Goal: Task Accomplishment & Management: Complete application form

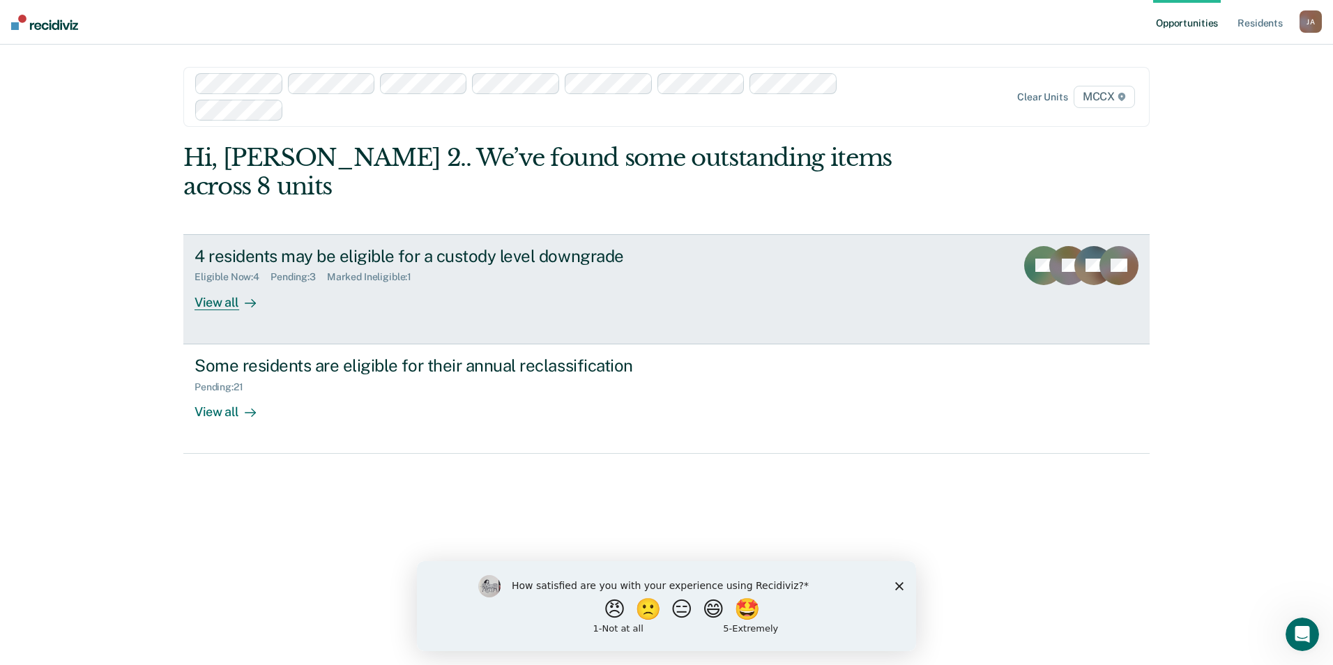
click at [532, 246] on div "4 residents may be eligible for a custody level downgrade" at bounding box center [439, 256] width 489 height 20
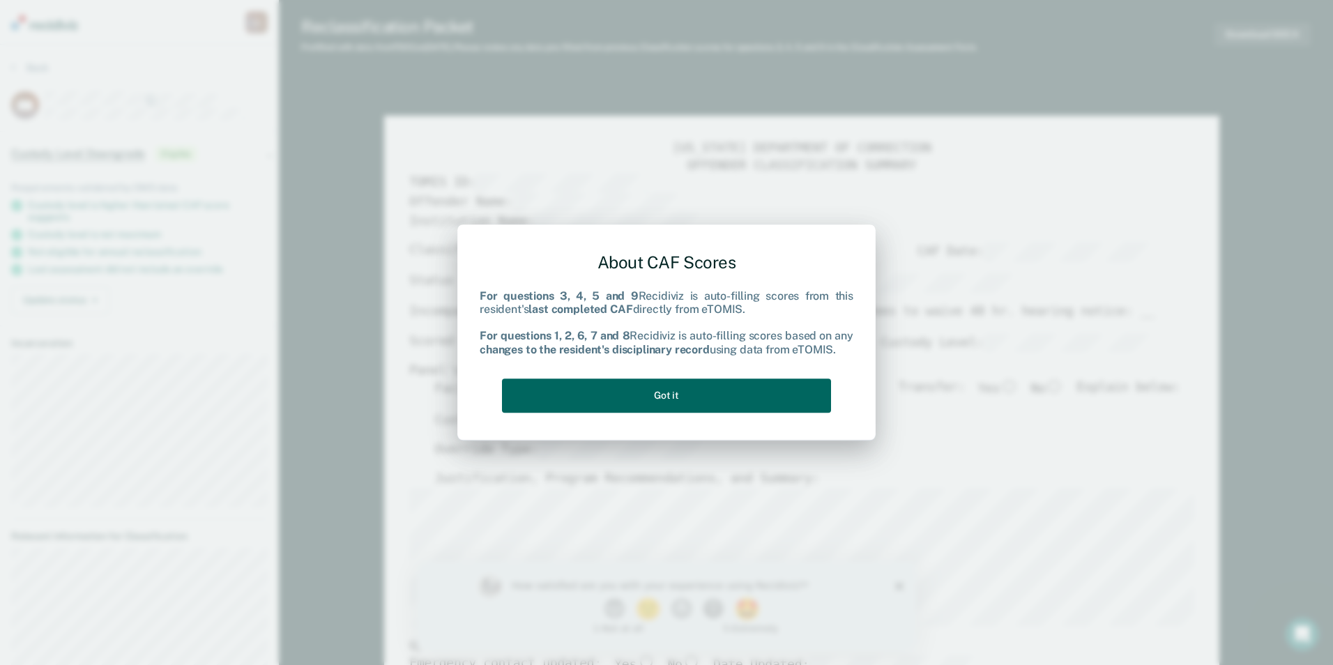
click at [653, 403] on button "Got it" at bounding box center [666, 396] width 329 height 34
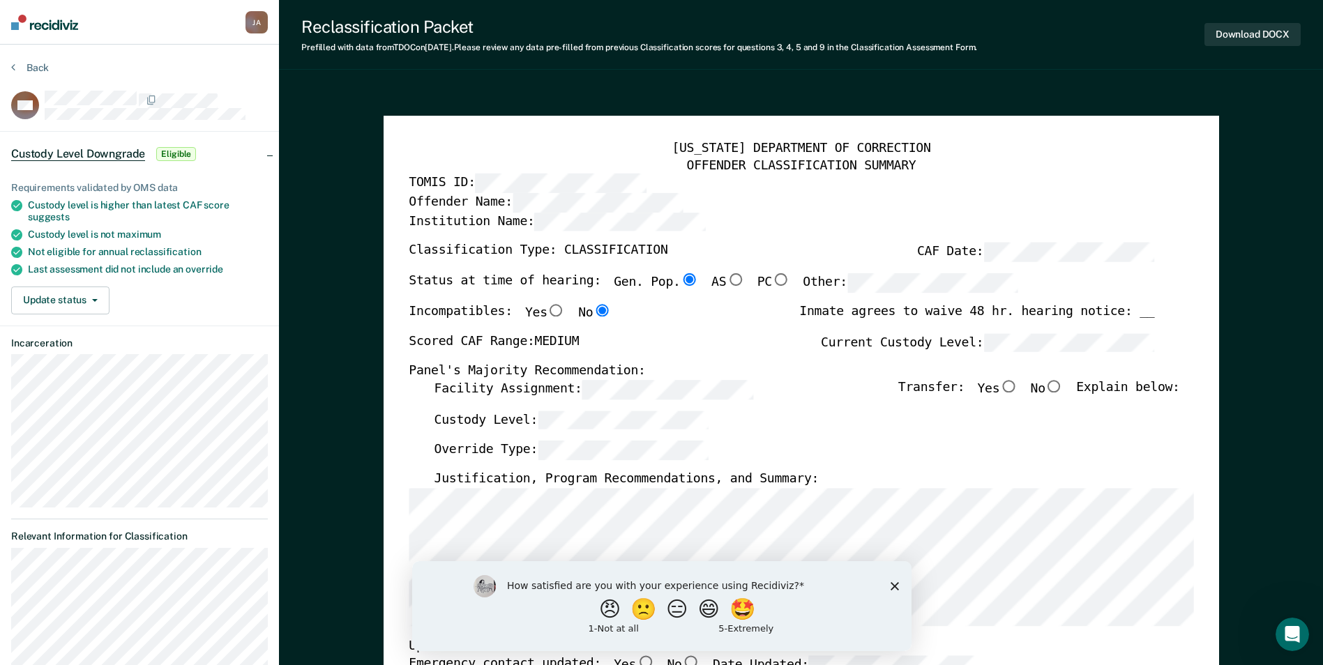
click at [898, 586] on div "How satisfied are you with your experience using Recidiviz? 😠 🙁 😑 😄 🤩 1 - Not a…" at bounding box center [660, 606] width 499 height 90
click at [892, 578] on div "How satisfied are you with your experience using Recidiviz? 😠 🙁 😑 😄 🤩 1 - Not a…" at bounding box center [660, 606] width 499 height 90
click at [892, 585] on polygon "Close survey" at bounding box center [894, 585] width 8 height 8
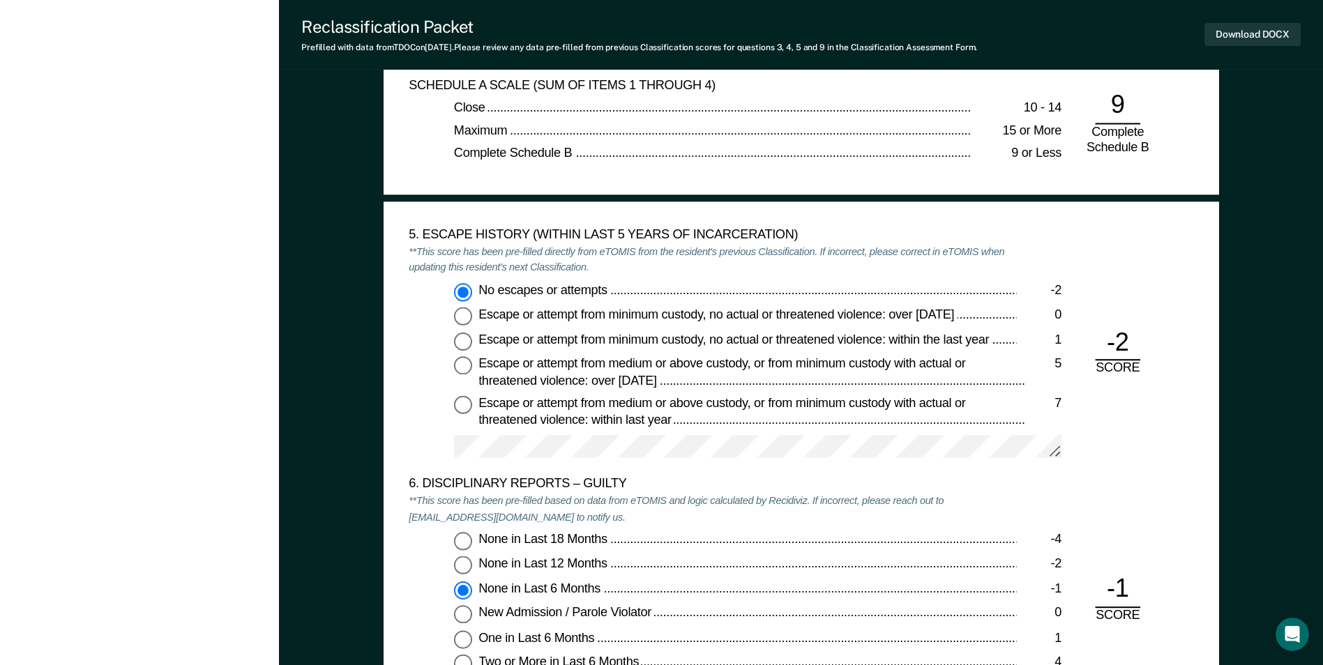
scroll to position [2092, 0]
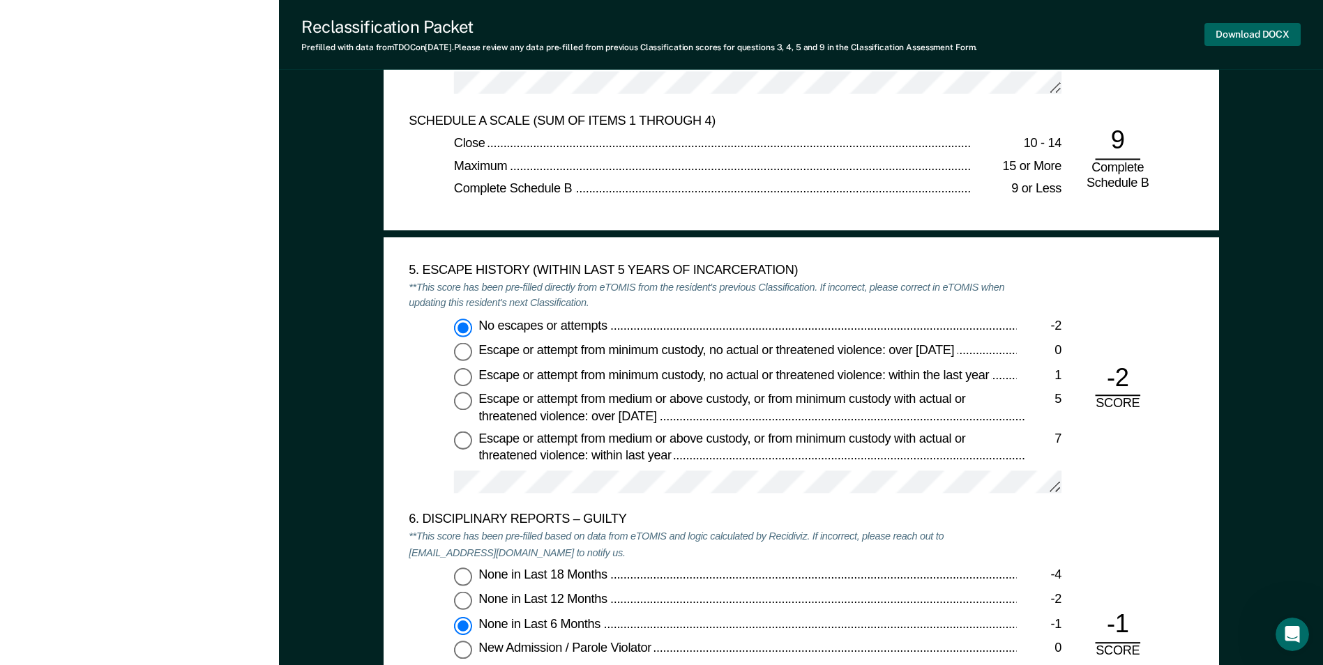
click at [1263, 32] on button "Download DOCX" at bounding box center [1252, 34] width 96 height 23
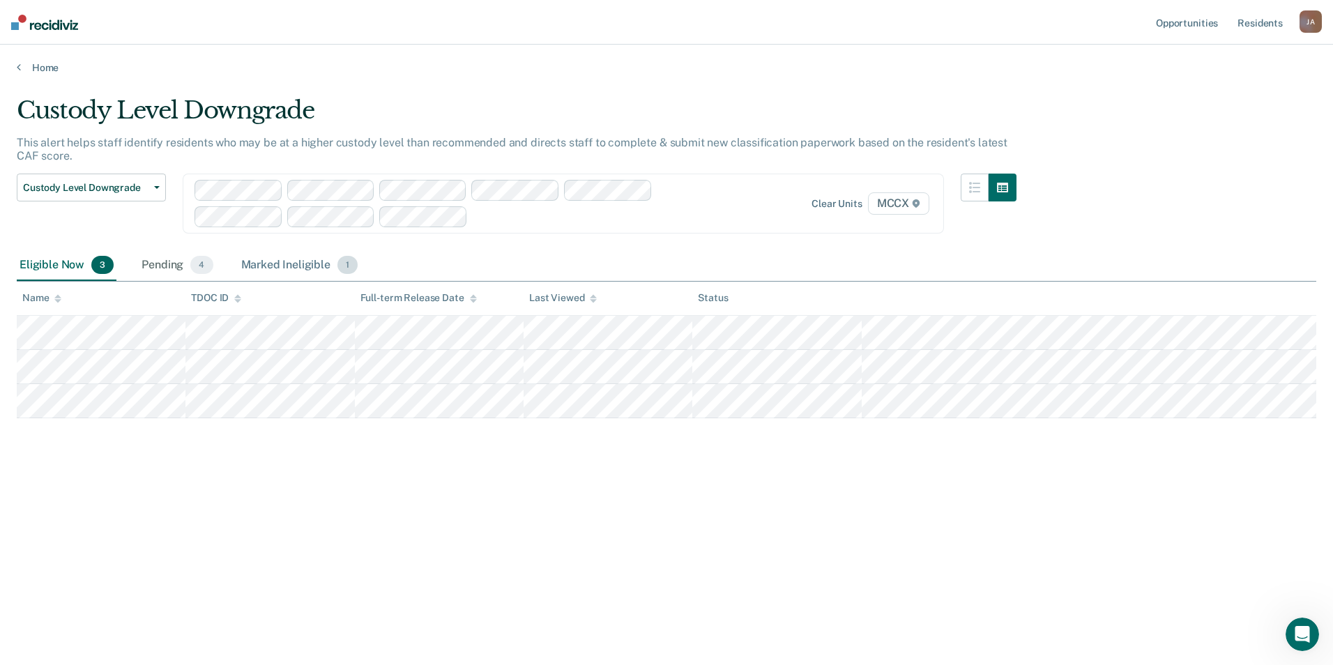
click at [290, 268] on div "Marked Ineligible 1" at bounding box center [299, 265] width 123 height 31
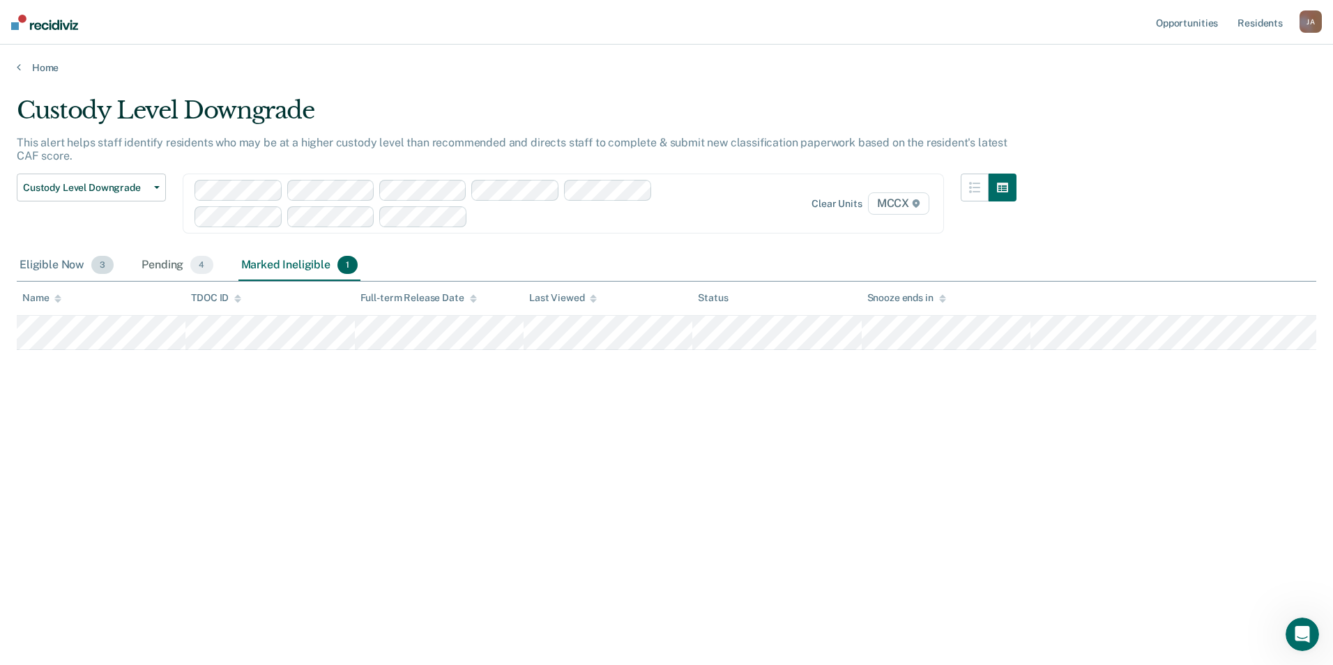
click at [59, 261] on div "Eligible Now 3" at bounding box center [67, 265] width 100 height 31
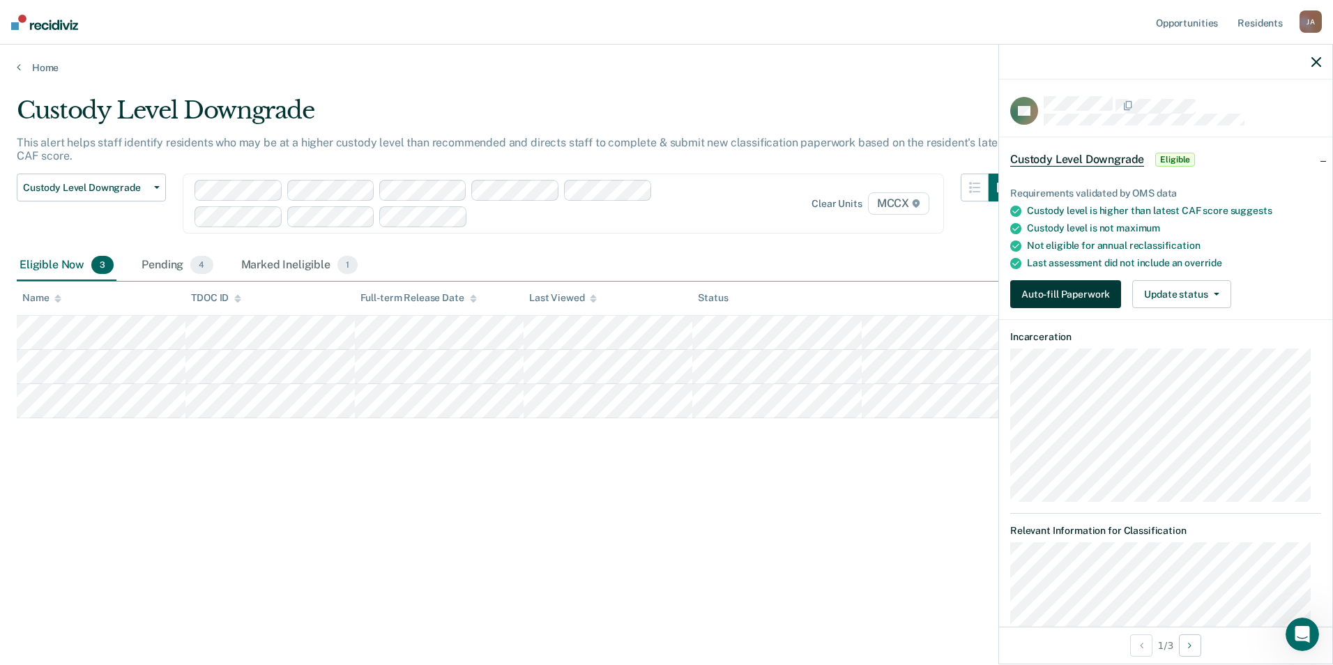
click at [1082, 290] on button "Auto-fill Paperwork" at bounding box center [1065, 294] width 111 height 28
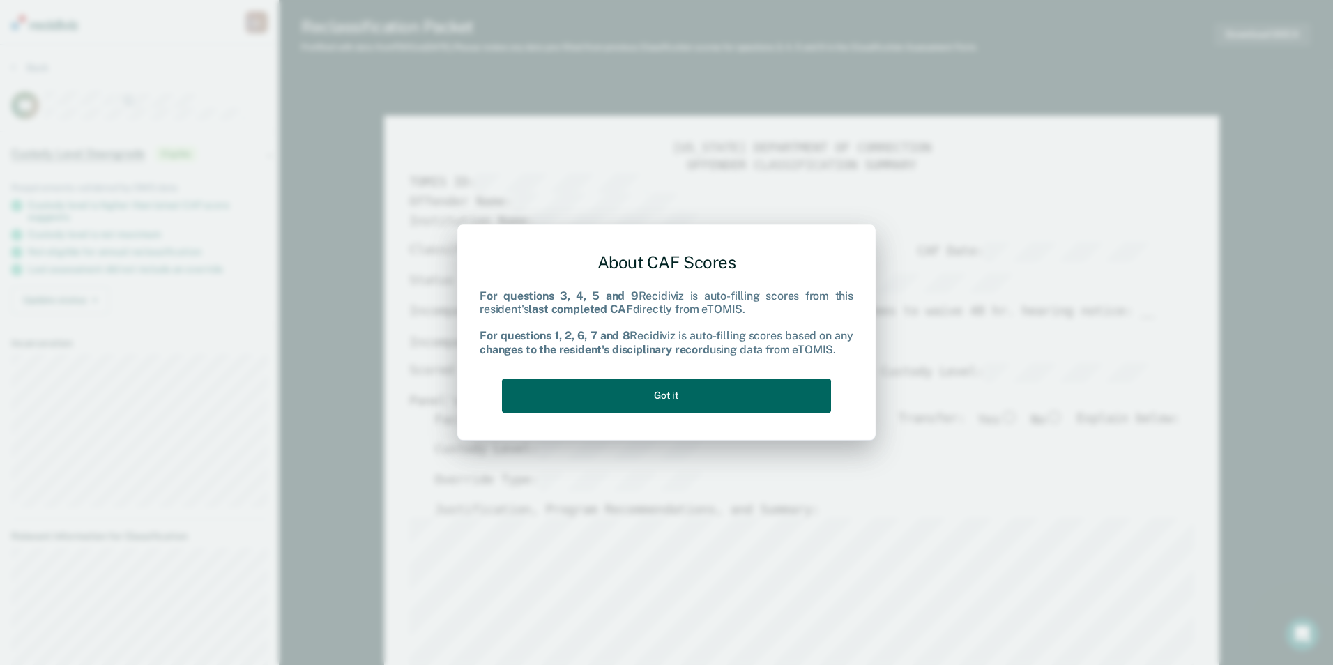
click at [740, 392] on button "Got it" at bounding box center [666, 396] width 329 height 34
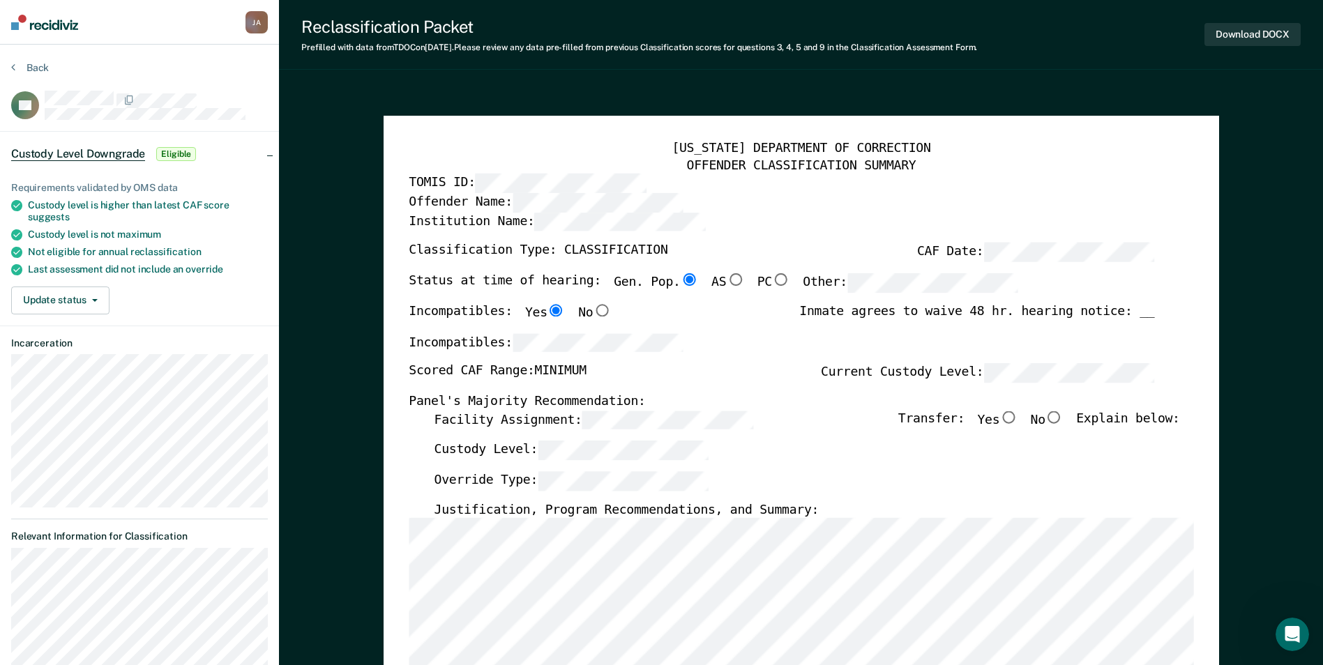
click at [1059, 418] on input "No" at bounding box center [1054, 417] width 18 height 13
type textarea "x"
radio input "true"
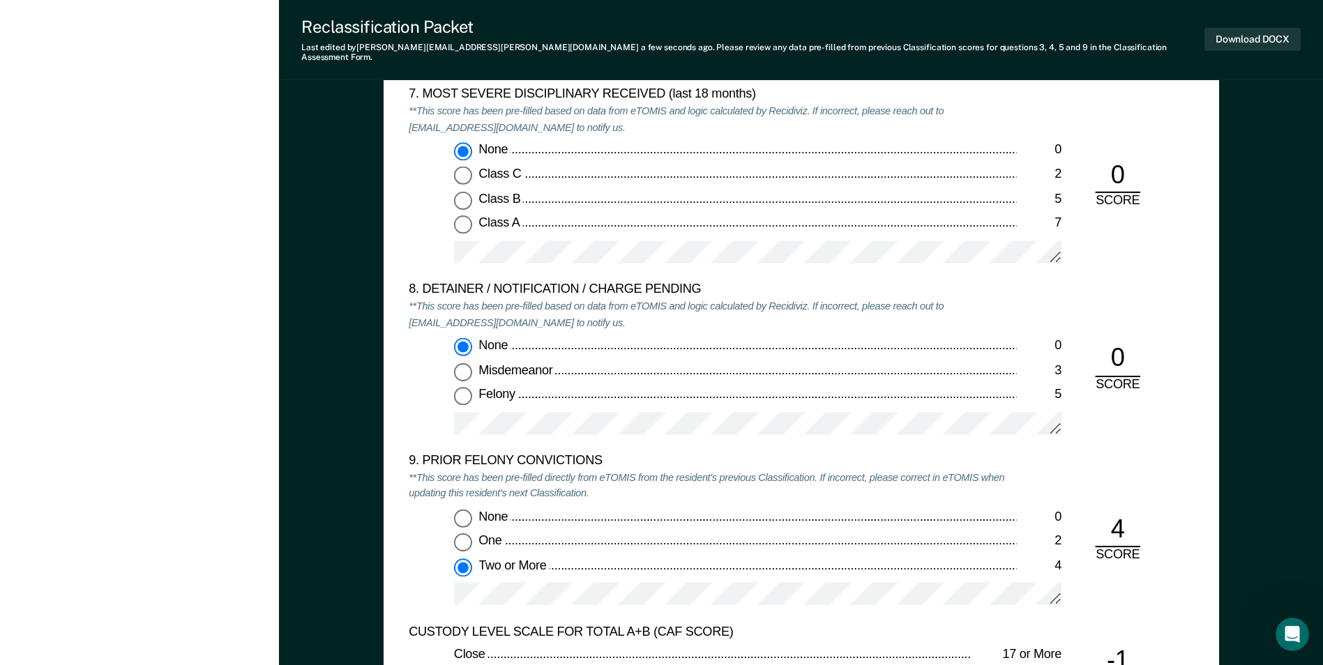
scroll to position [3138, 0]
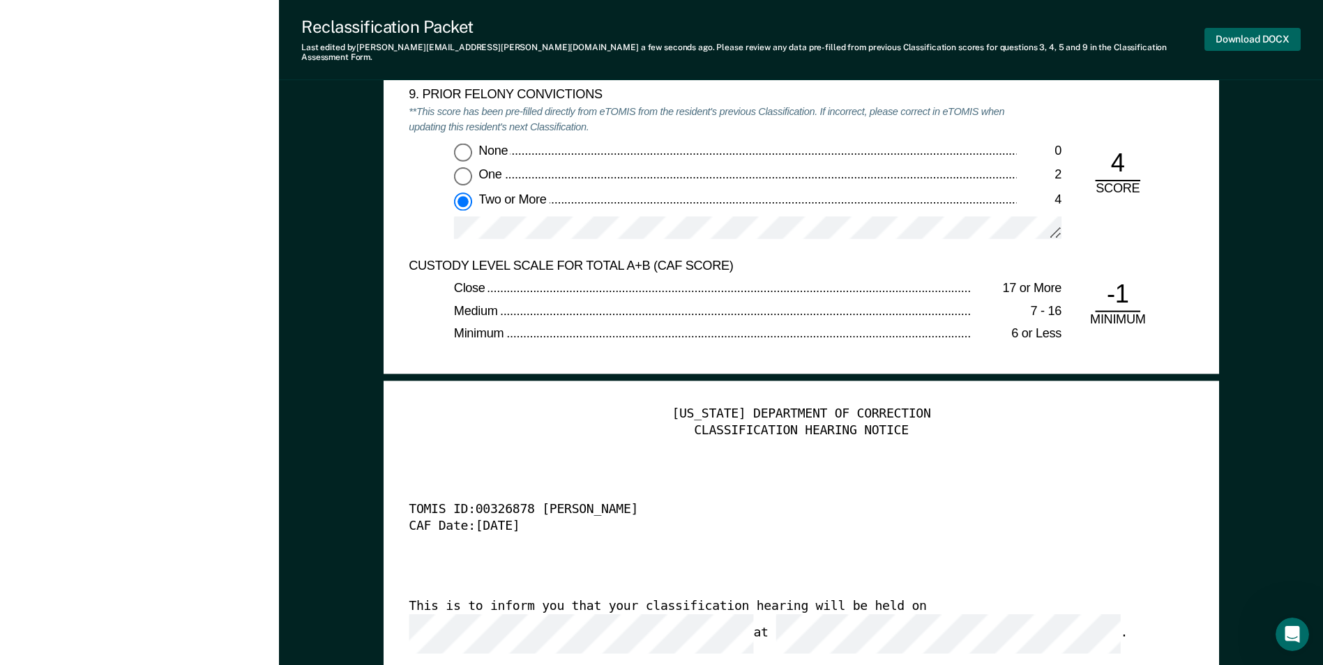
click at [1277, 38] on button "Download DOCX" at bounding box center [1252, 39] width 96 height 23
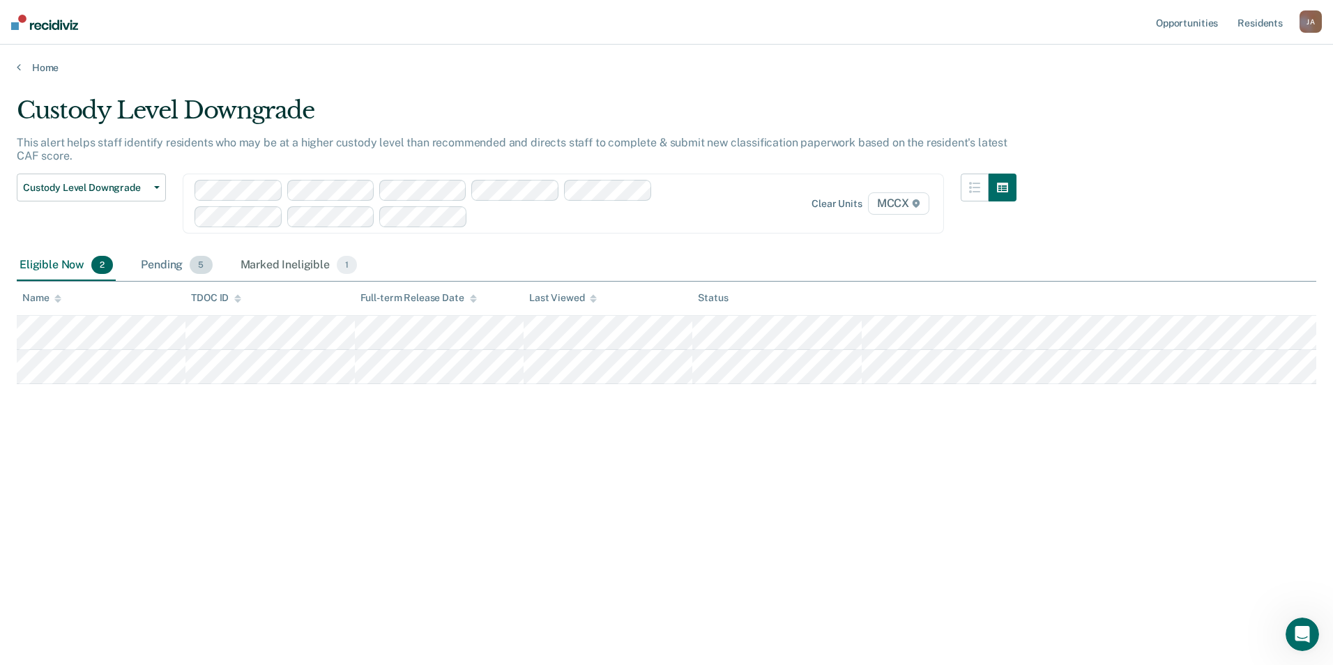
click at [161, 270] on div "Pending 5" at bounding box center [176, 265] width 77 height 31
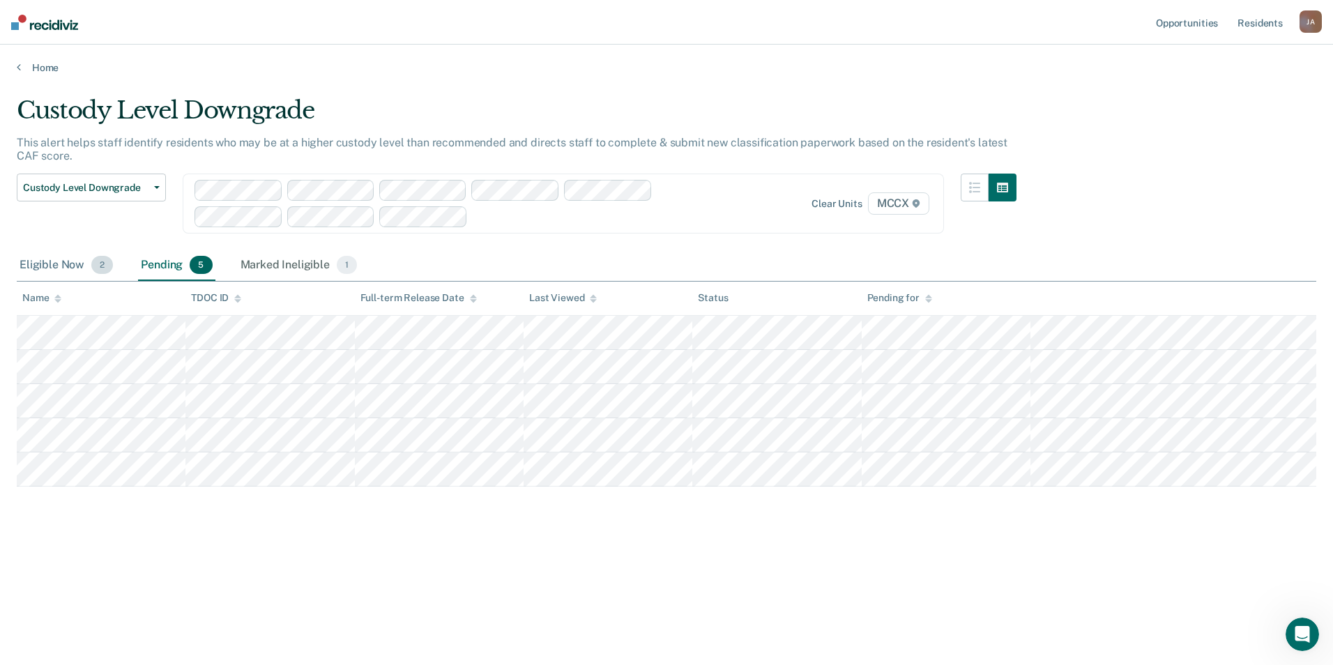
click at [56, 260] on div "Eligible Now 2" at bounding box center [66, 265] width 99 height 31
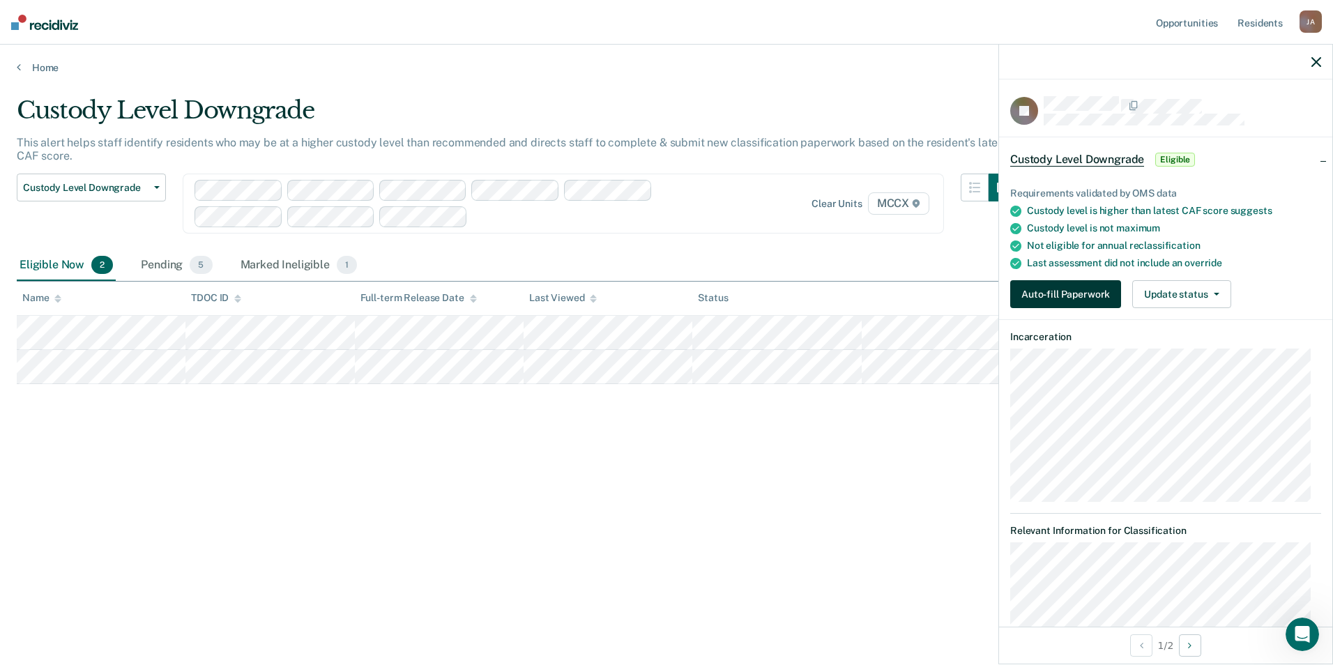
click at [1091, 285] on button "Auto-fill Paperwork" at bounding box center [1065, 294] width 111 height 28
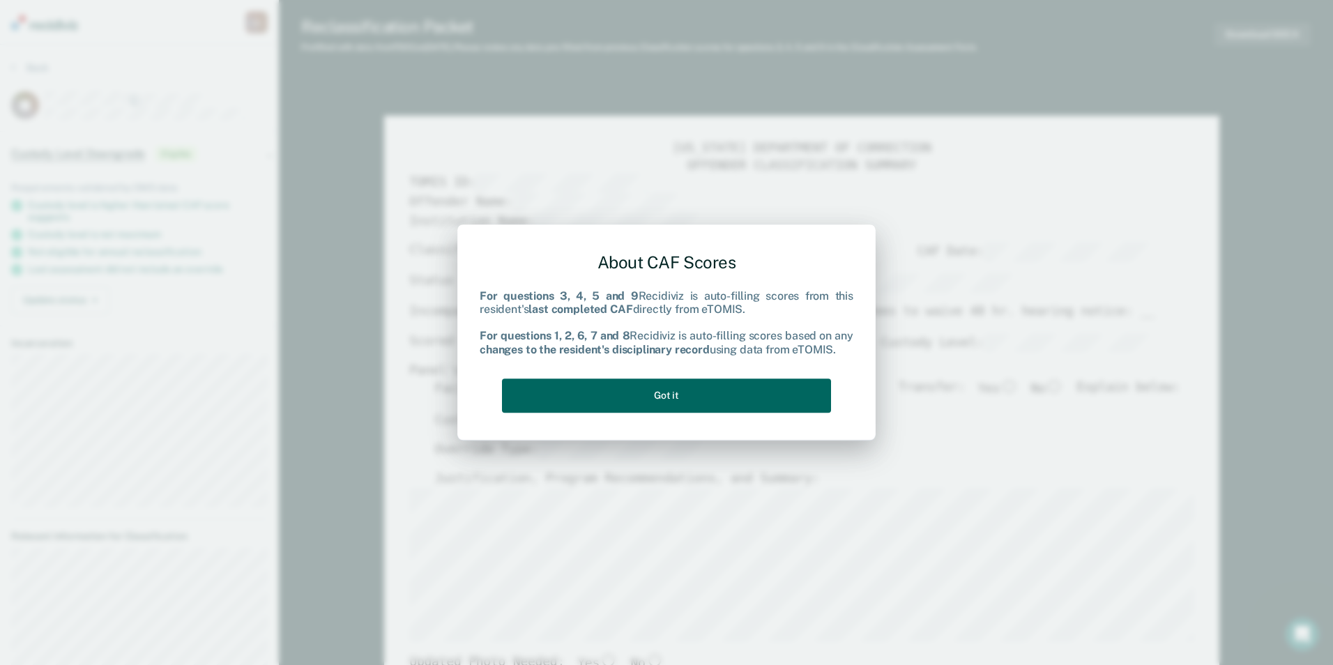
click at [763, 393] on button "Got it" at bounding box center [666, 396] width 329 height 34
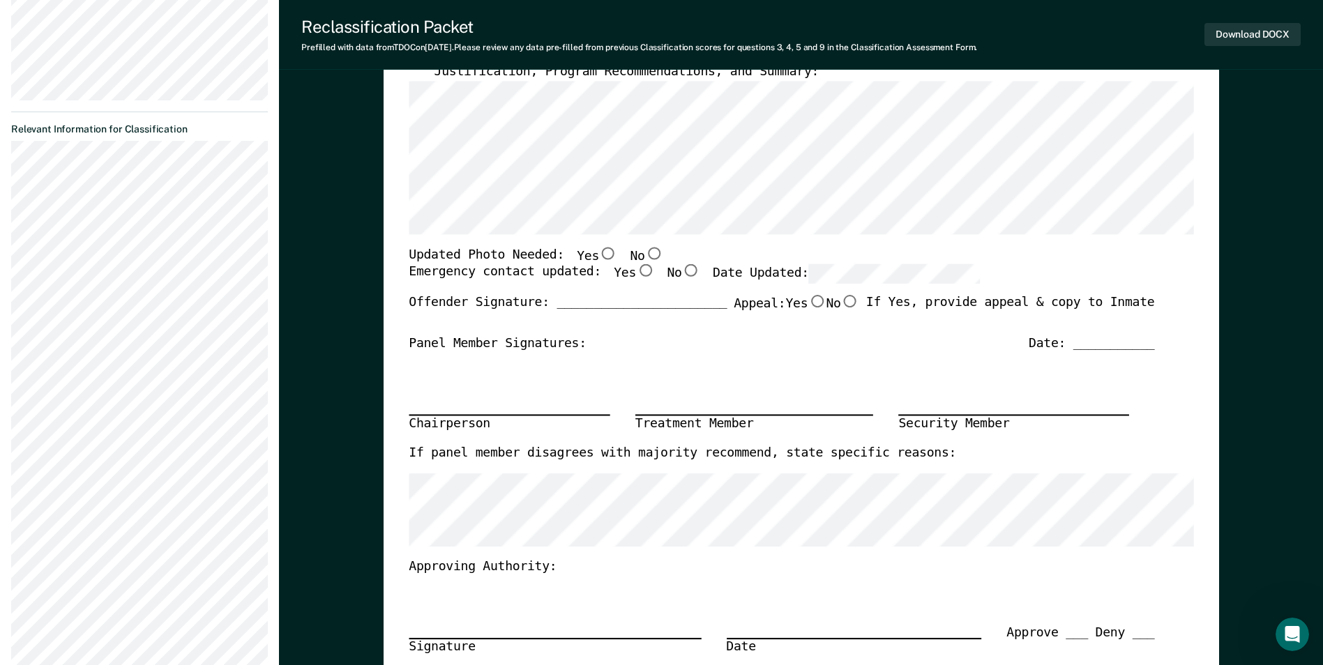
scroll to position [139, 0]
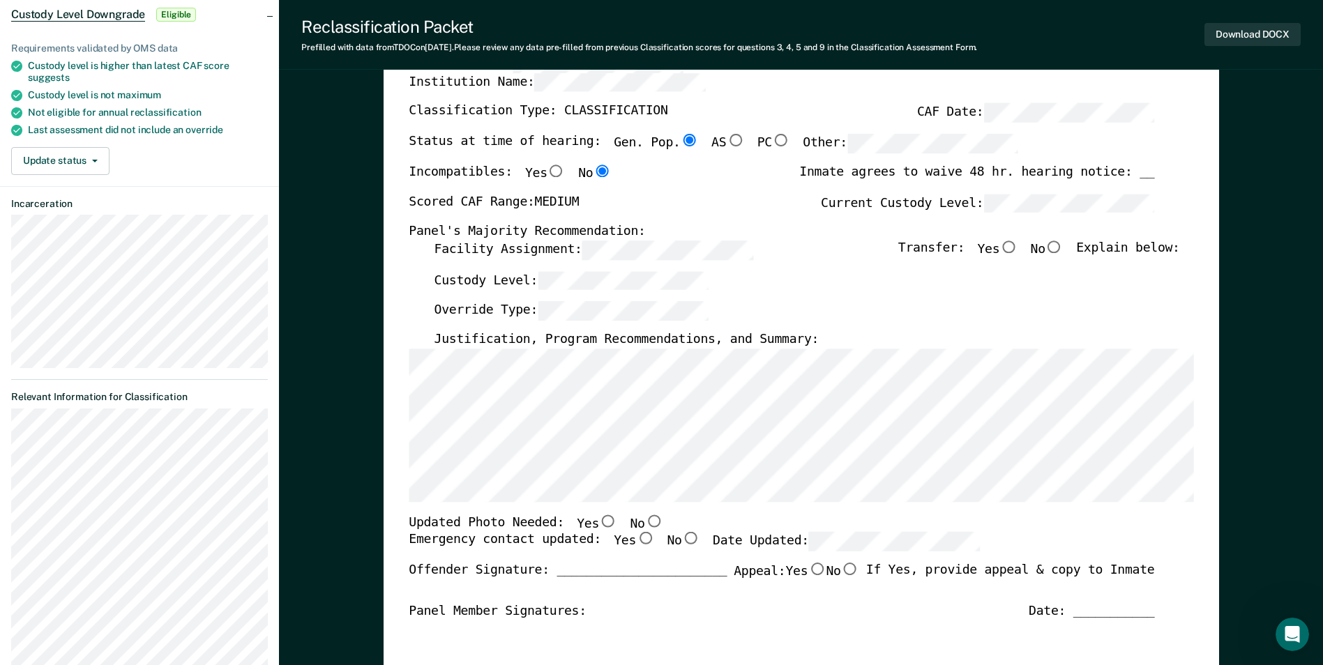
click at [1061, 250] on input "No" at bounding box center [1054, 247] width 18 height 13
type textarea "x"
radio input "true"
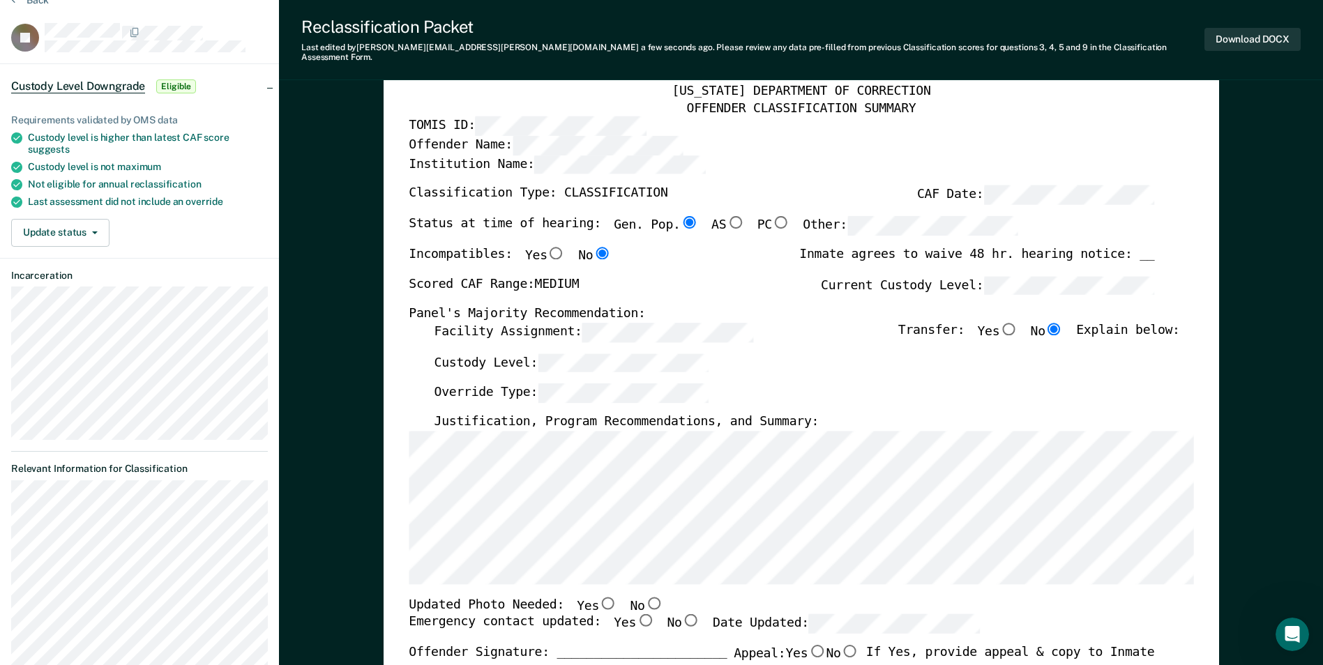
scroll to position [0, 0]
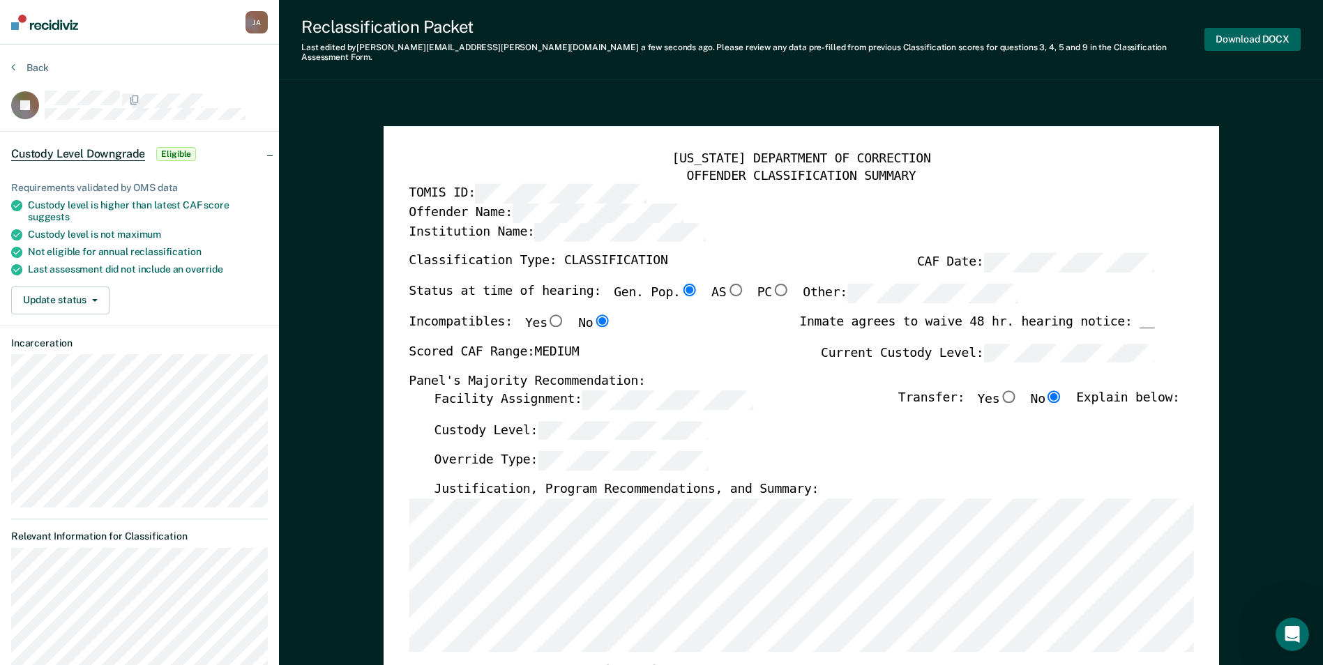
click at [1286, 29] on button "Download DOCX" at bounding box center [1252, 39] width 96 height 23
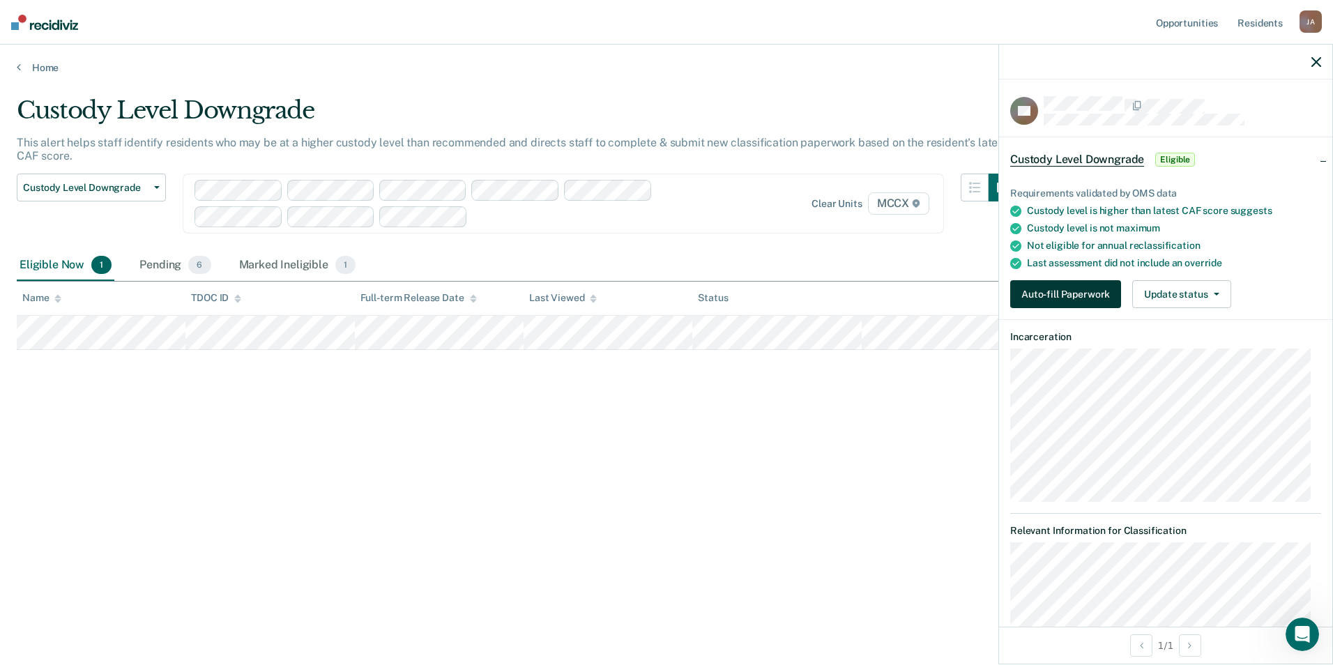
click at [1078, 291] on button "Auto-fill Paperwork" at bounding box center [1065, 294] width 111 height 28
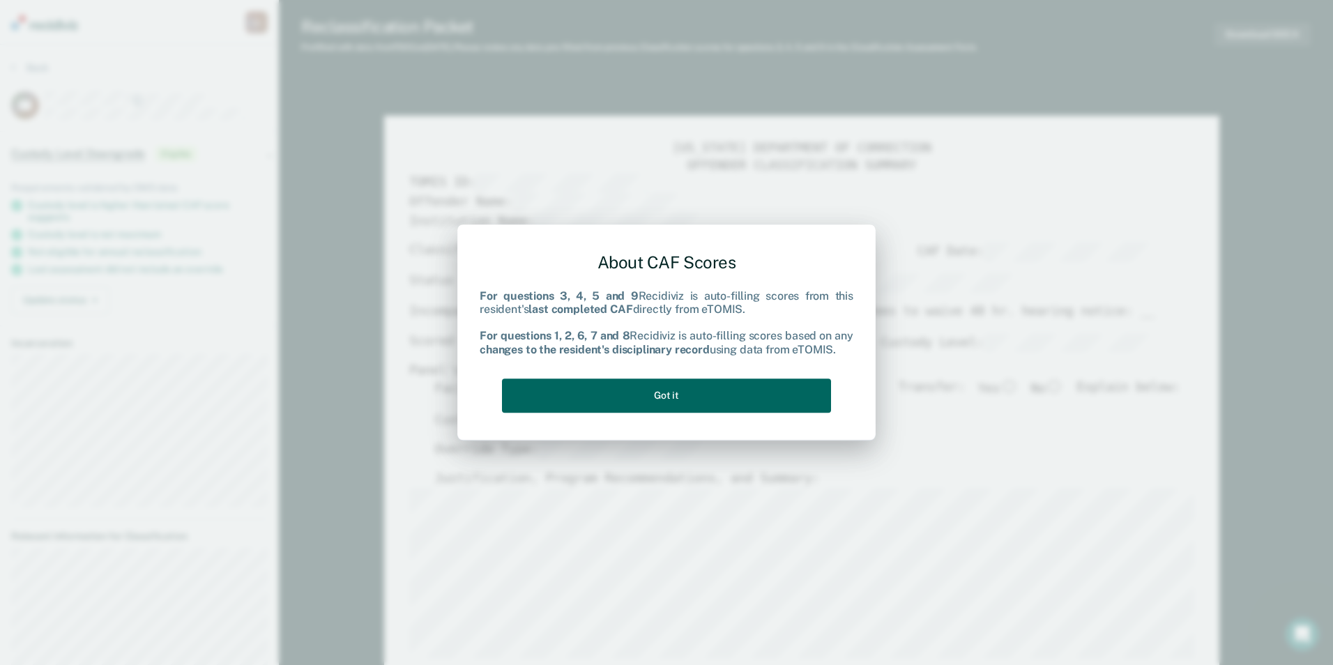
click at [639, 403] on button "Got it" at bounding box center [666, 396] width 329 height 34
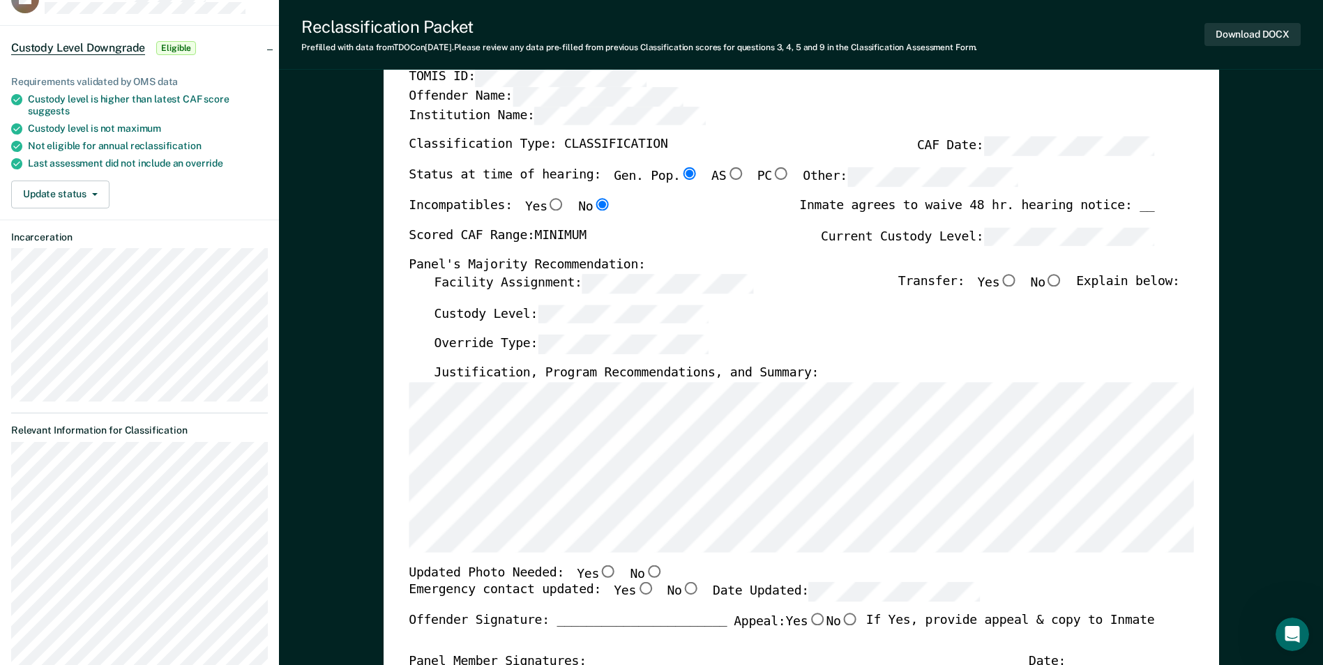
scroll to position [70, 0]
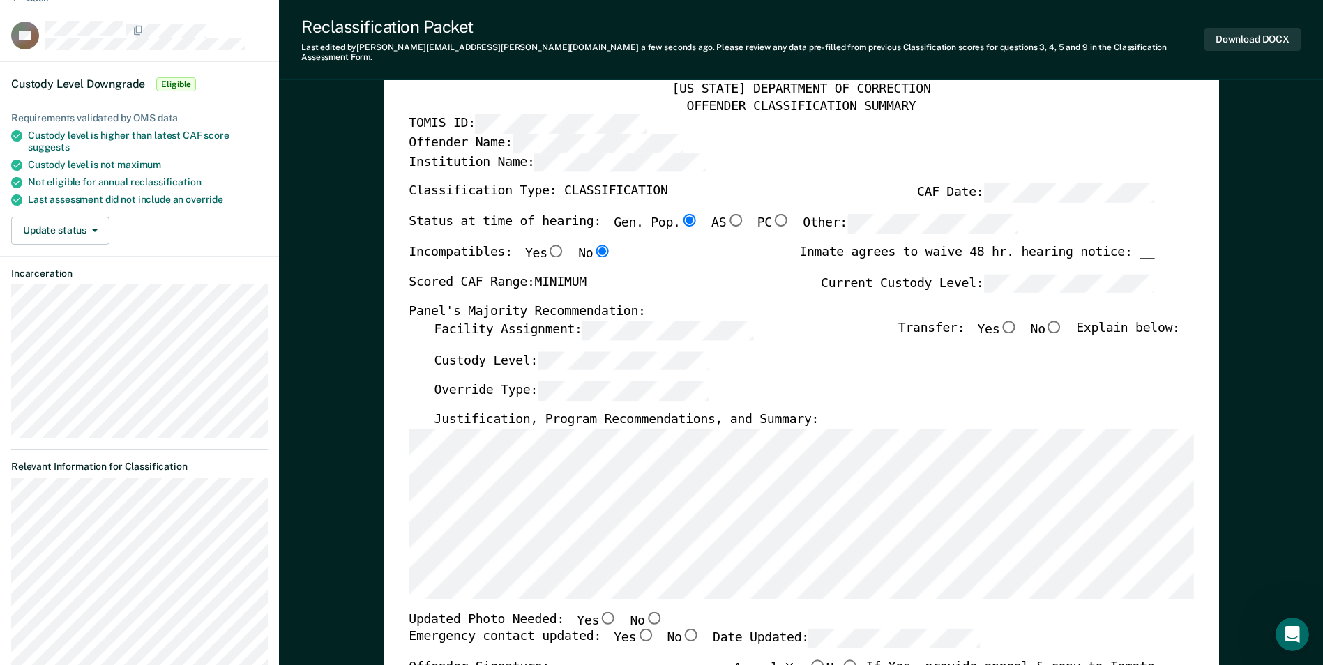
click at [1056, 320] on input "No" at bounding box center [1054, 326] width 18 height 13
type textarea "x"
radio input "true"
click at [1259, 38] on button "Download DOCX" at bounding box center [1252, 39] width 96 height 23
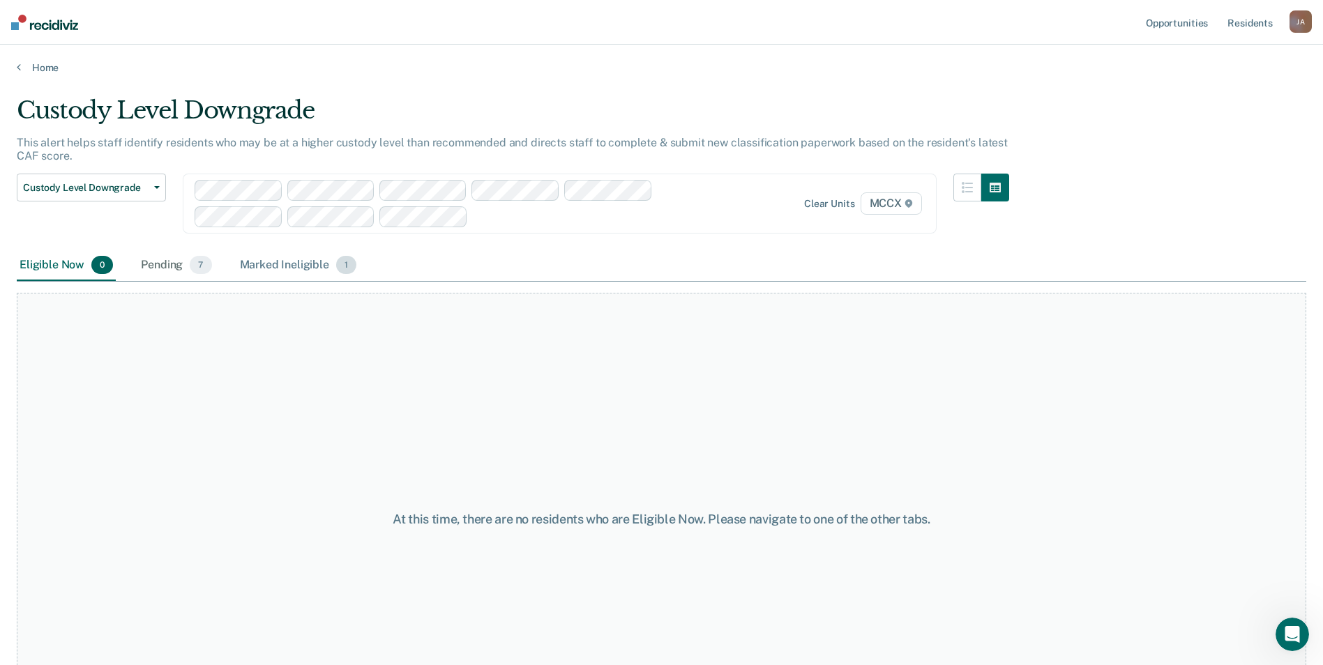
click at [317, 271] on div "Marked Ineligible 1" at bounding box center [298, 265] width 123 height 31
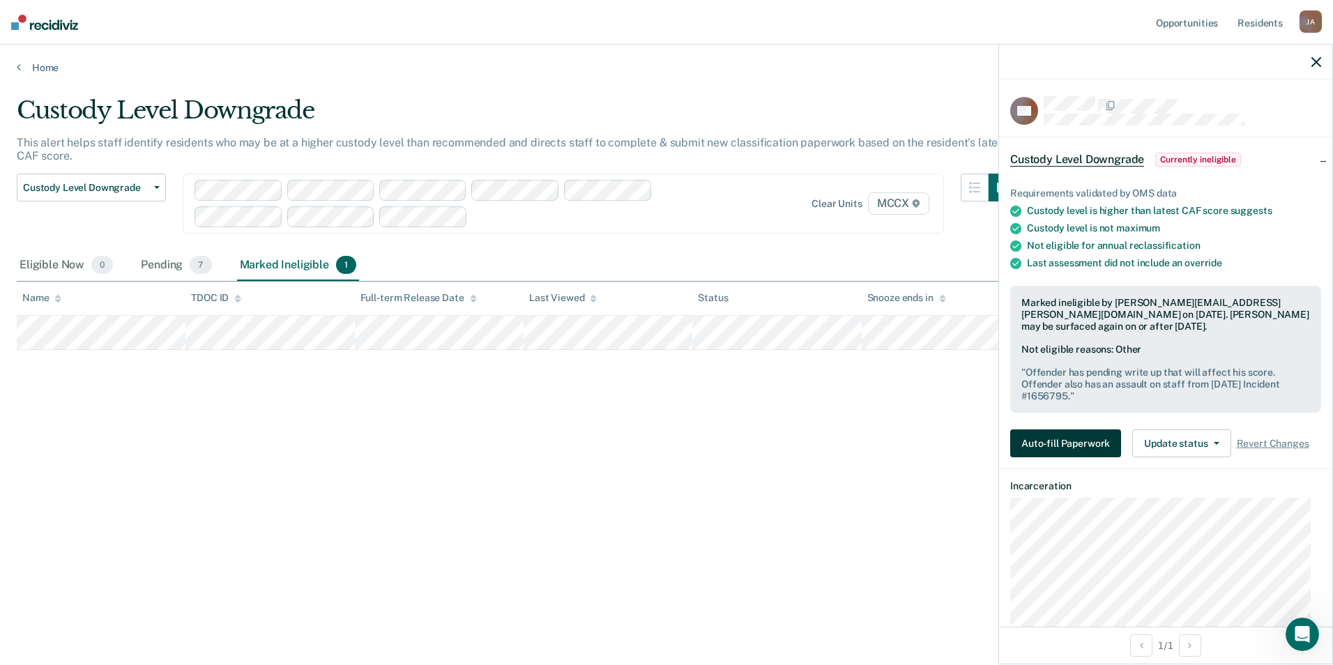
click at [1067, 444] on button "Auto-fill Paperwork" at bounding box center [1065, 443] width 111 height 28
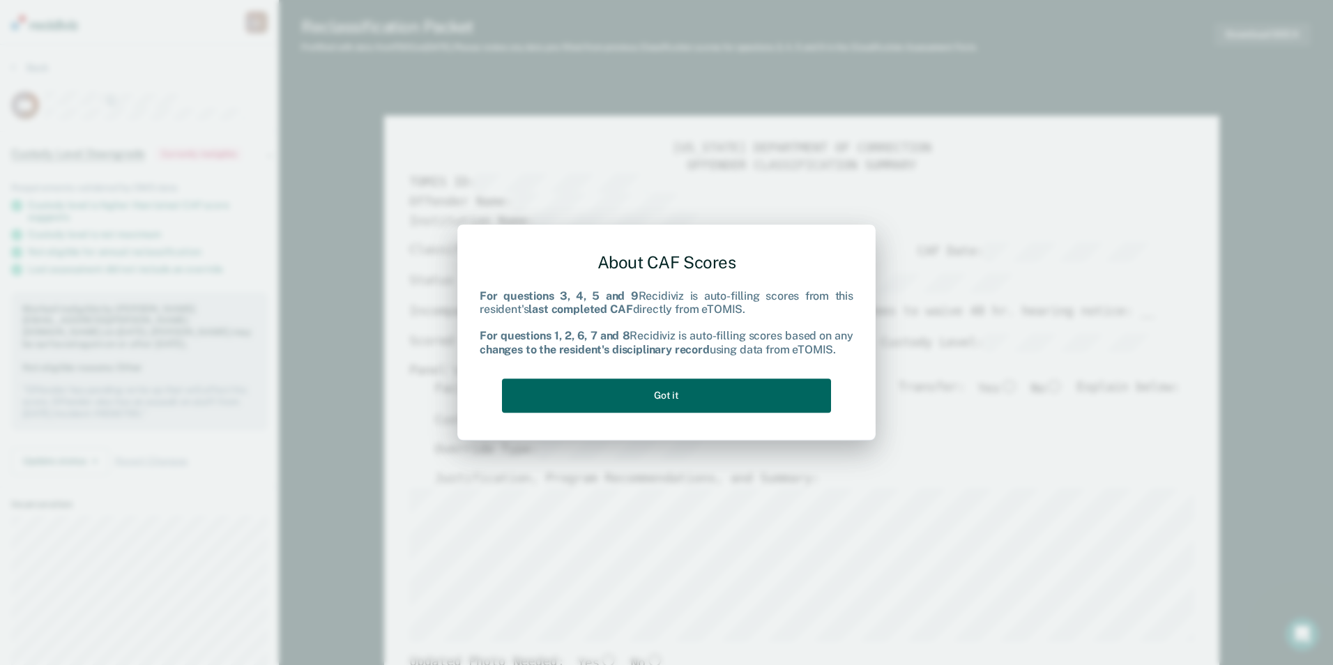
click at [731, 383] on button "Got it" at bounding box center [666, 396] width 329 height 34
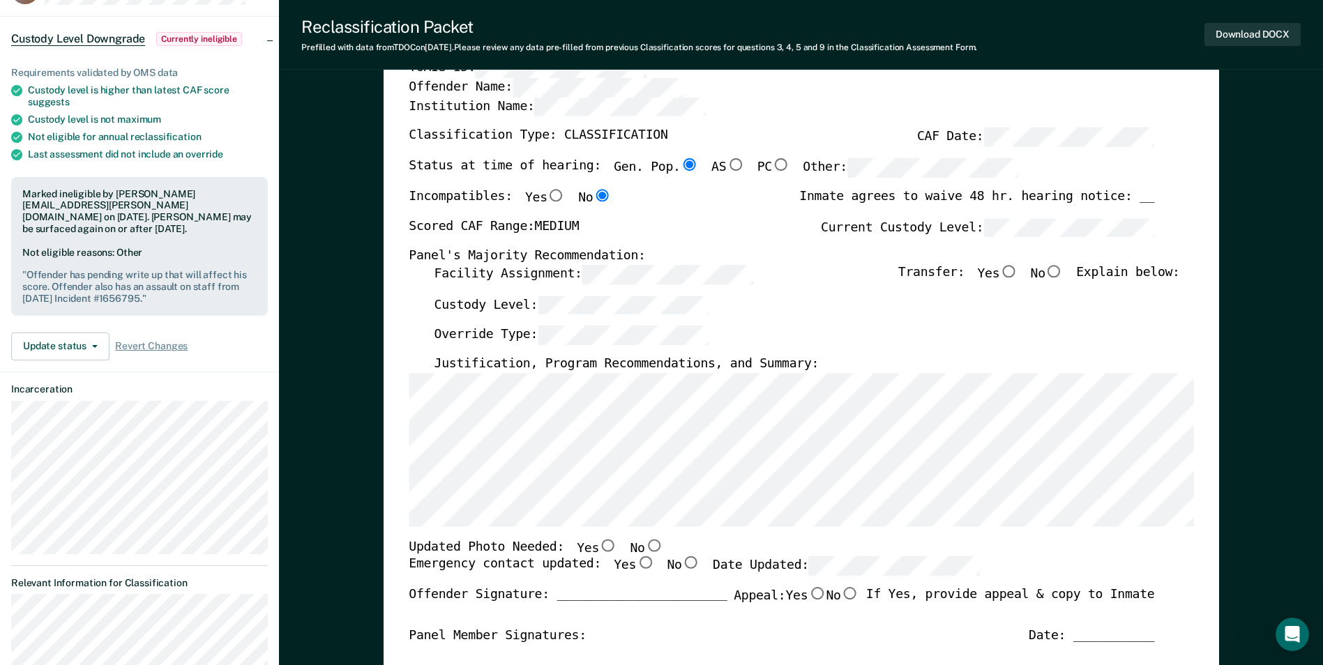
scroll to position [70, 0]
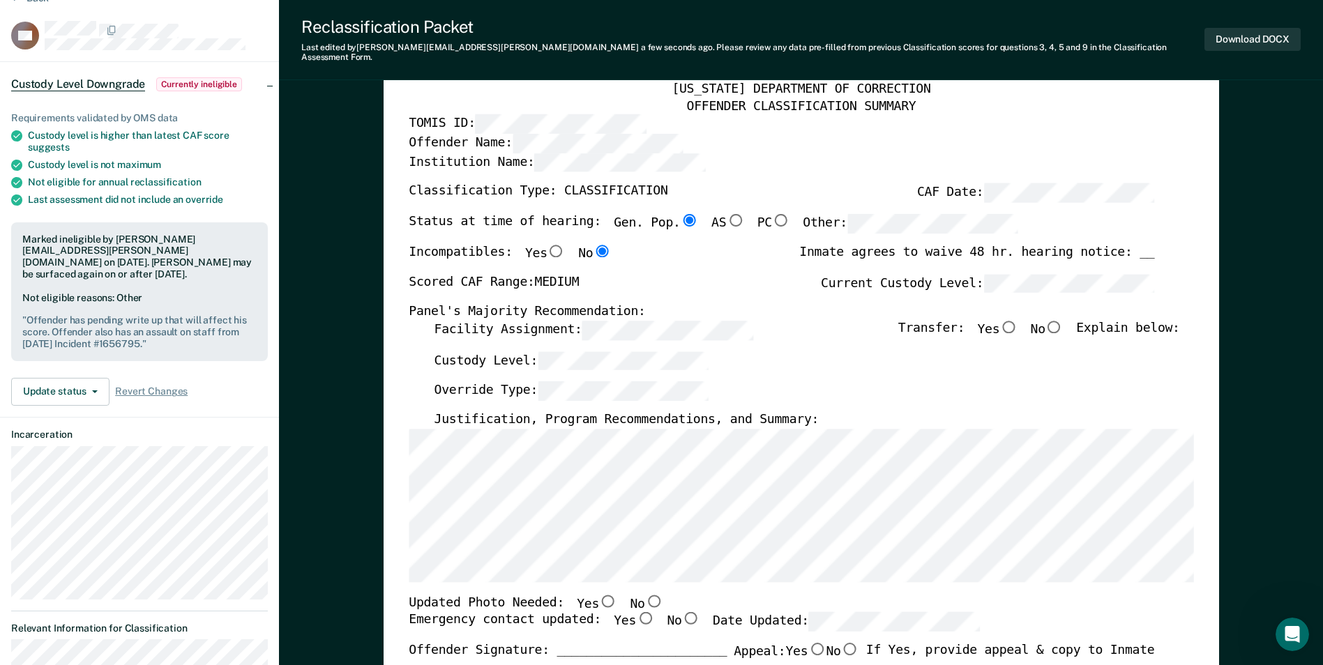
click at [1063, 320] on input "No" at bounding box center [1054, 326] width 18 height 13
type textarea "x"
radio input "true"
click at [1284, 38] on button "Download DOCX" at bounding box center [1252, 39] width 96 height 23
type textarea "x"
